Goal: Task Accomplishment & Management: Manage account settings

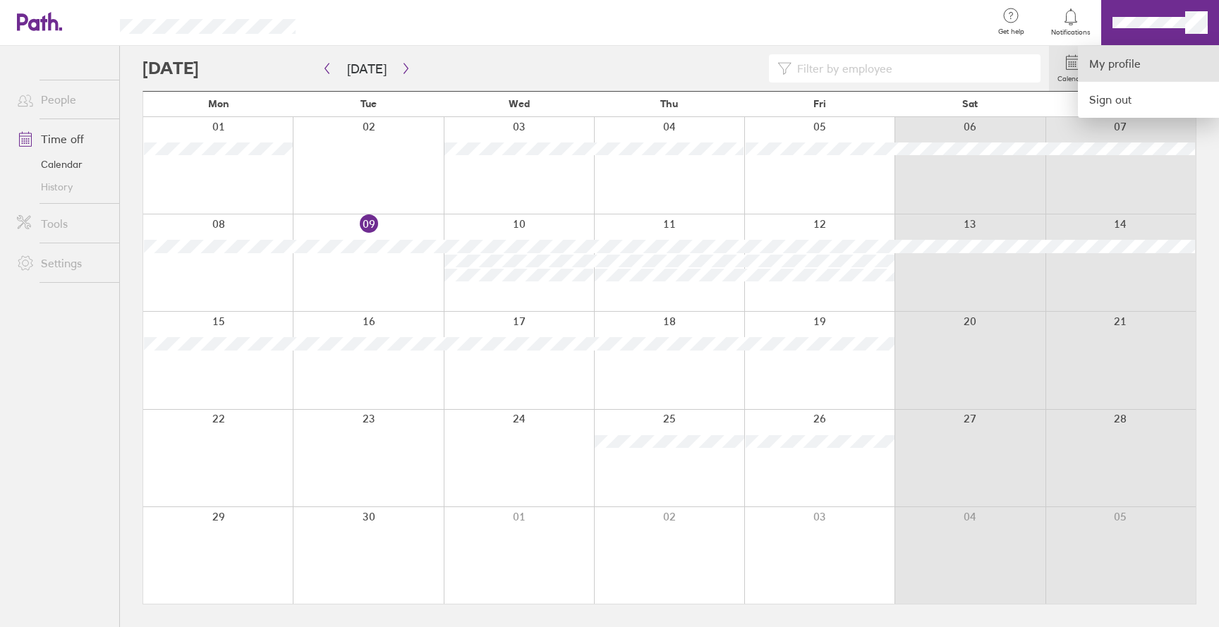
click at [1138, 67] on link "My profile" at bounding box center [1148, 64] width 141 height 36
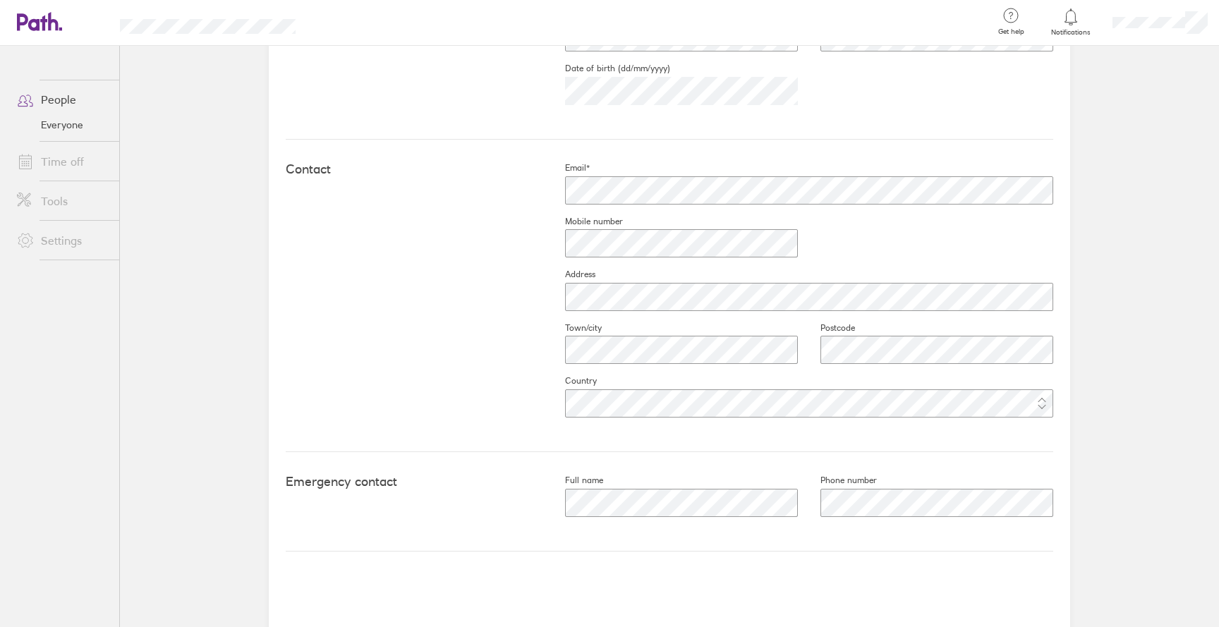
scroll to position [529, 0]
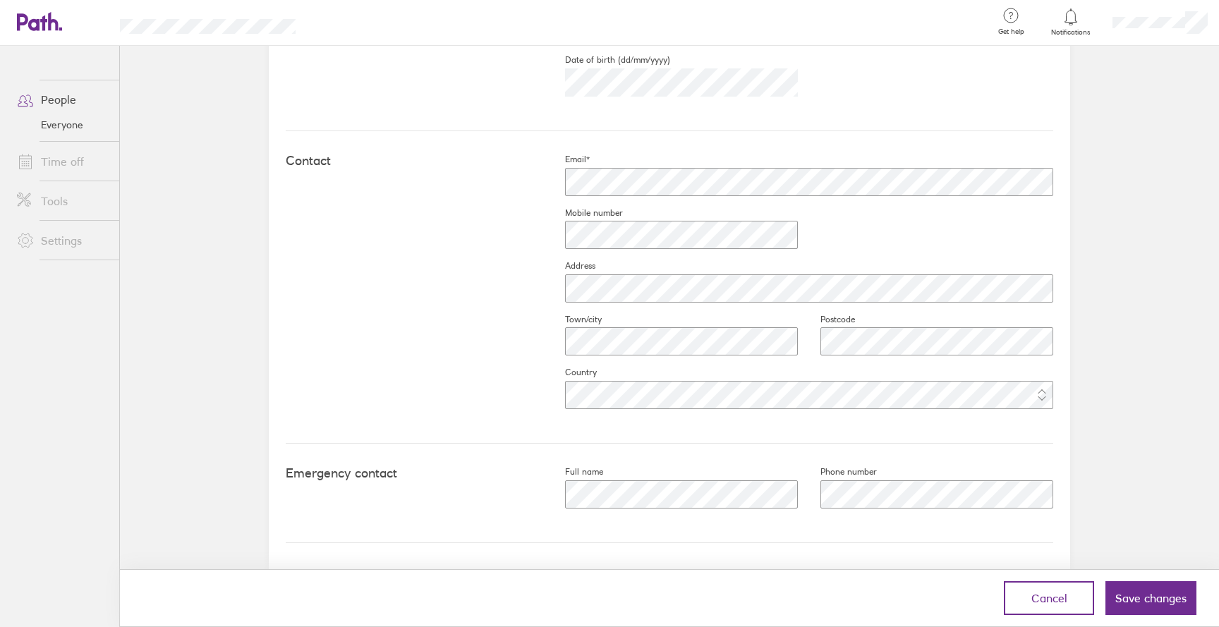
click at [735, 420] on fieldset "Country" at bounding box center [797, 394] width 511 height 54
drag, startPoint x: 1163, startPoint y: 594, endPoint x: 1090, endPoint y: 585, distance: 73.1
click at [1163, 594] on span "Save changes" at bounding box center [1150, 598] width 71 height 13
click at [1147, 603] on span "Save changes" at bounding box center [1150, 598] width 71 height 13
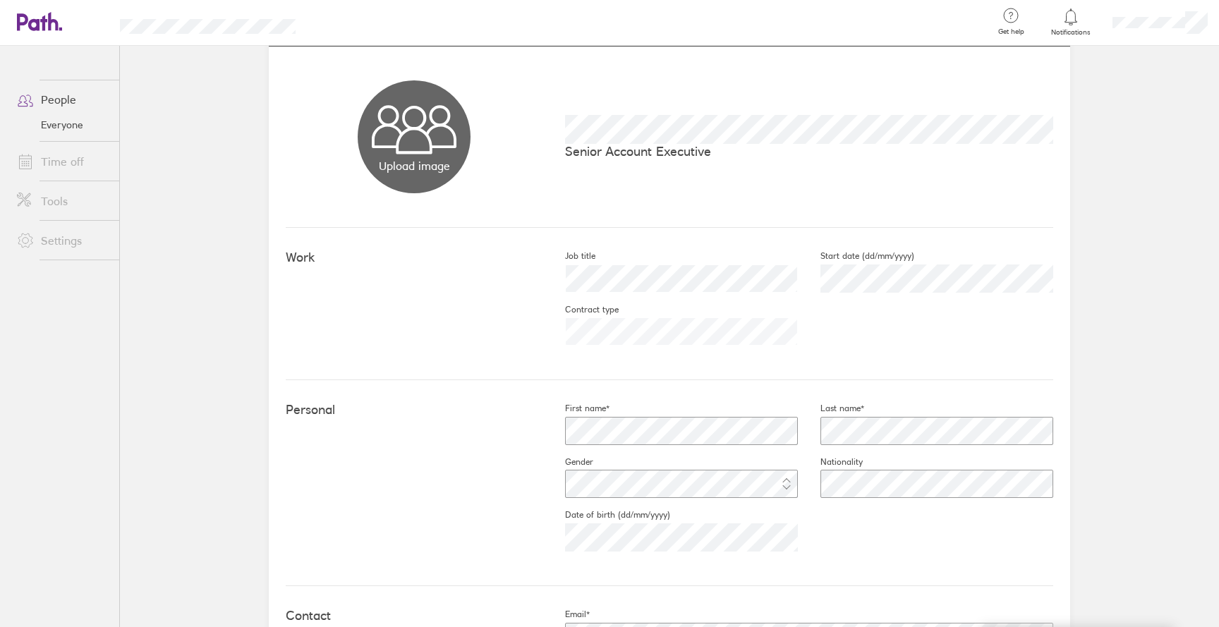
scroll to position [0, 0]
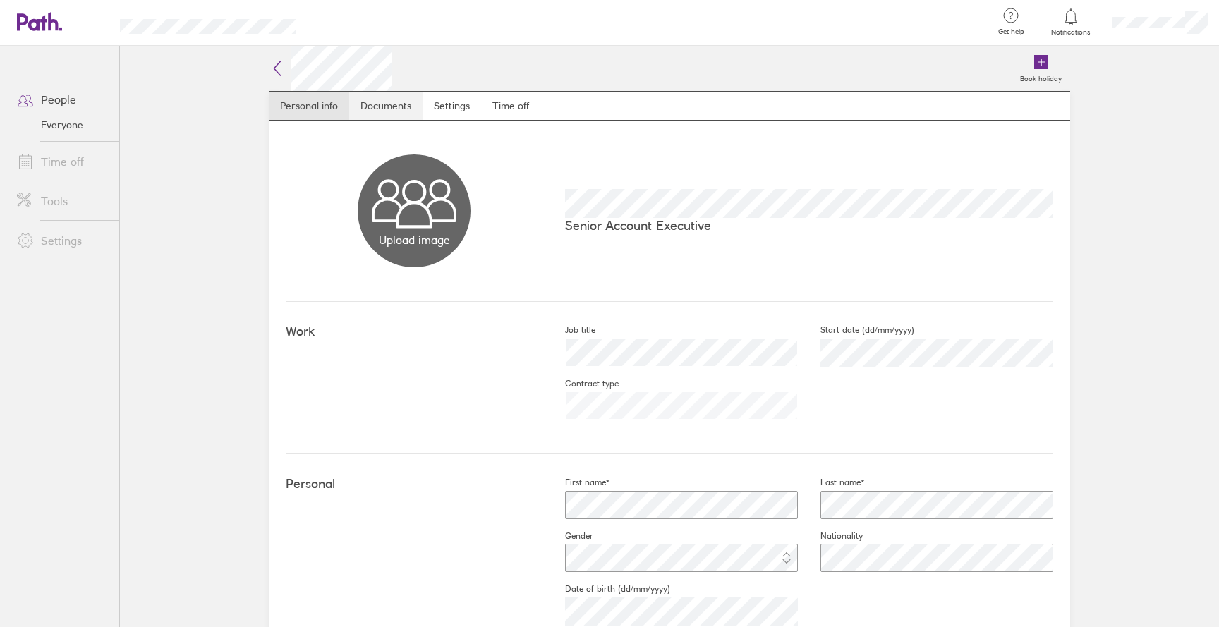
click at [362, 113] on link "Documents" at bounding box center [385, 106] width 73 height 28
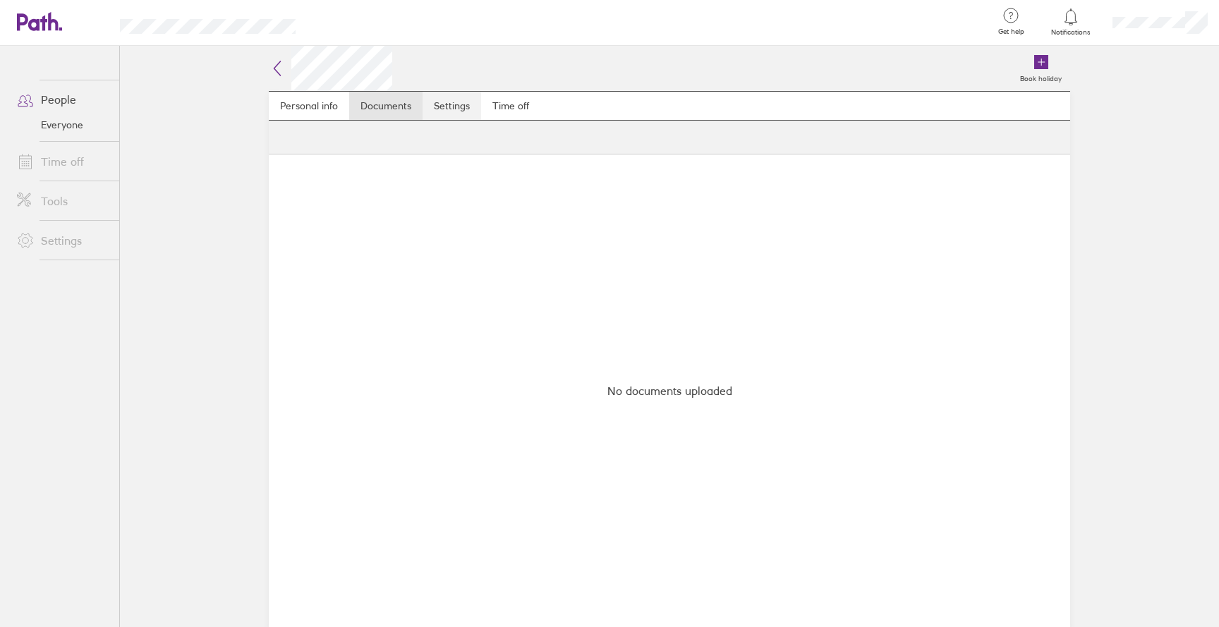
click at [468, 109] on link "Settings" at bounding box center [451, 106] width 59 height 28
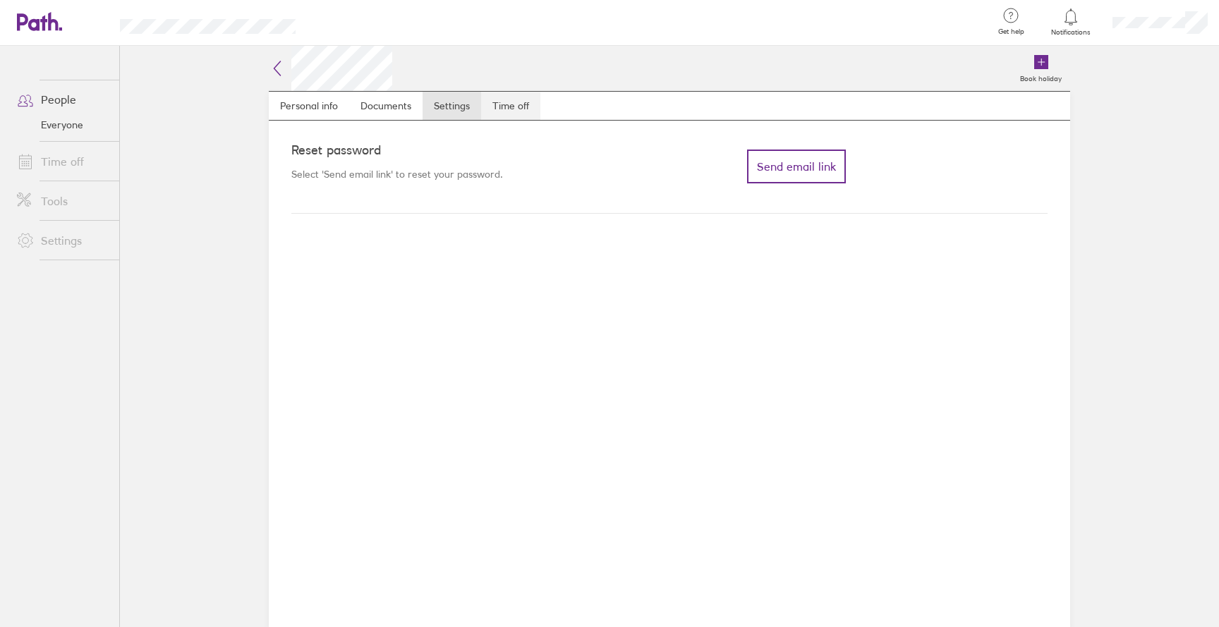
click at [511, 109] on link "Time off" at bounding box center [510, 106] width 59 height 28
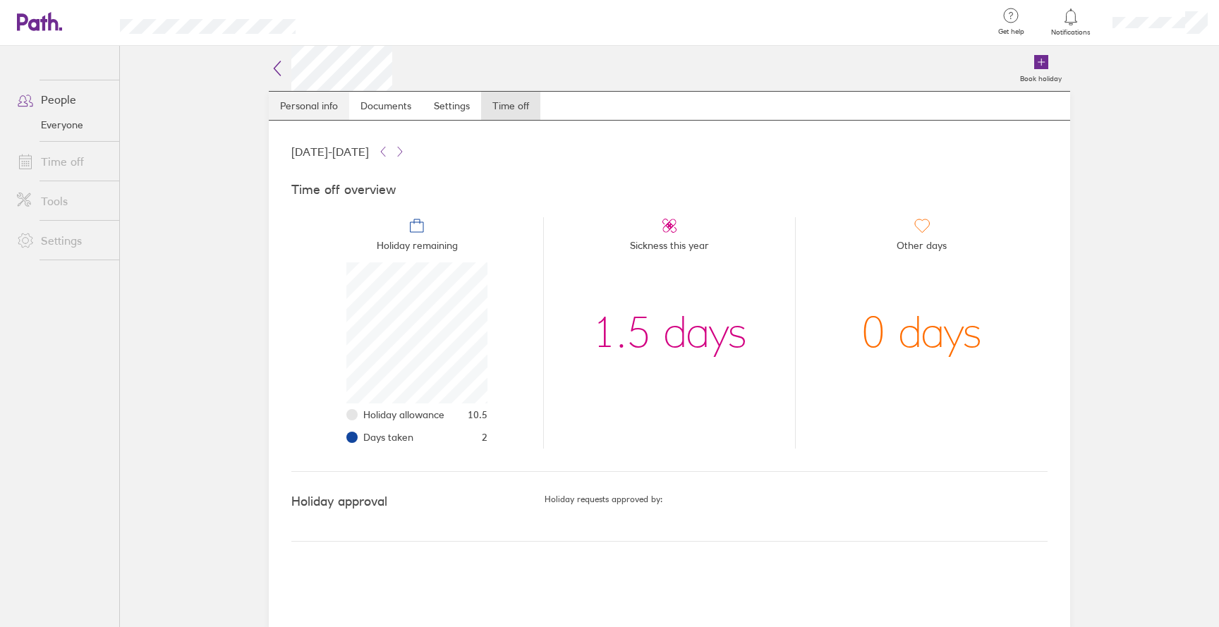
scroll to position [141, 141]
click at [291, 100] on link "Personal info" at bounding box center [309, 106] width 80 height 28
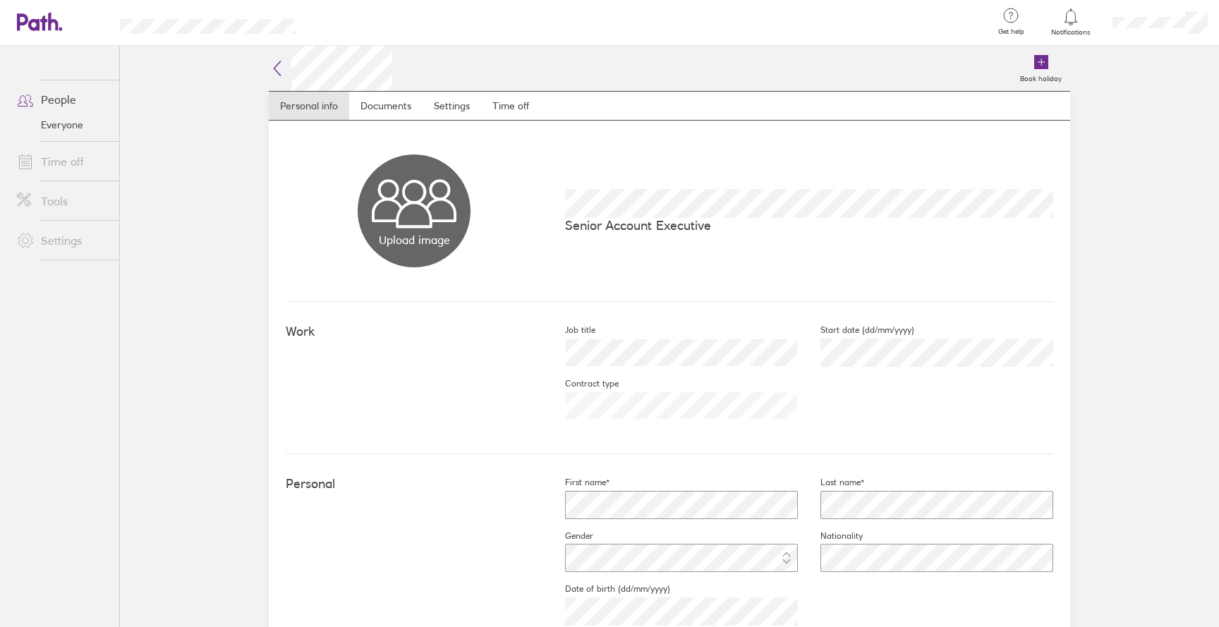
drag, startPoint x: 576, startPoint y: 317, endPoint x: 609, endPoint y: 279, distance: 50.0
click at [576, 316] on div "Work Job title Start date (dd/mm/yyyy) [DATE] Contract type" at bounding box center [669, 378] width 767 height 152
